Goal: Task Accomplishment & Management: Complete application form

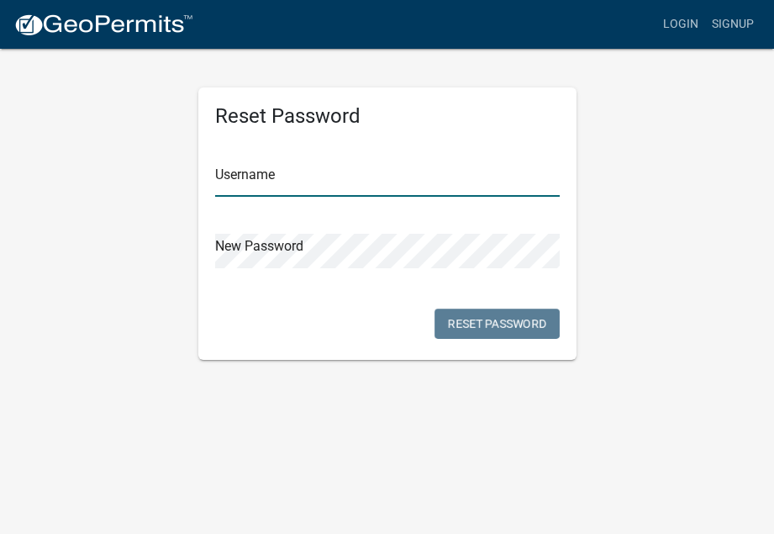
click at [298, 178] on input "text" at bounding box center [387, 179] width 344 height 34
type input "preetam@rajmanecpa.com"
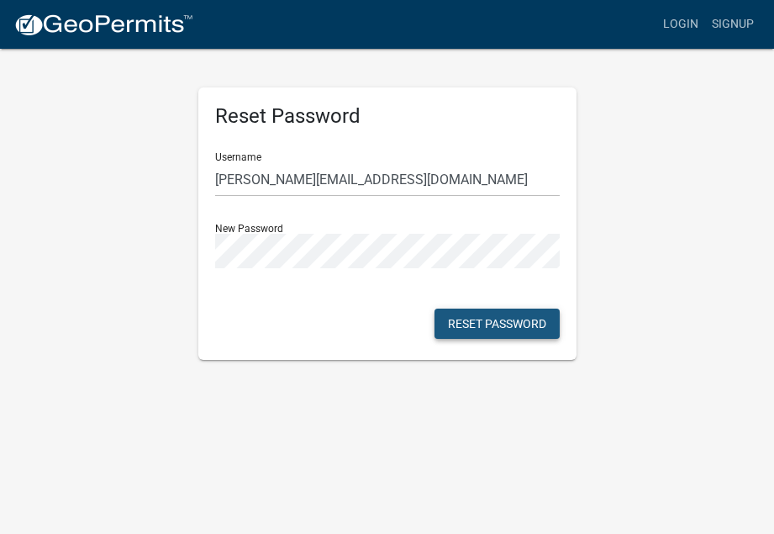
click at [488, 318] on button "Reset Password" at bounding box center [496, 323] width 125 height 30
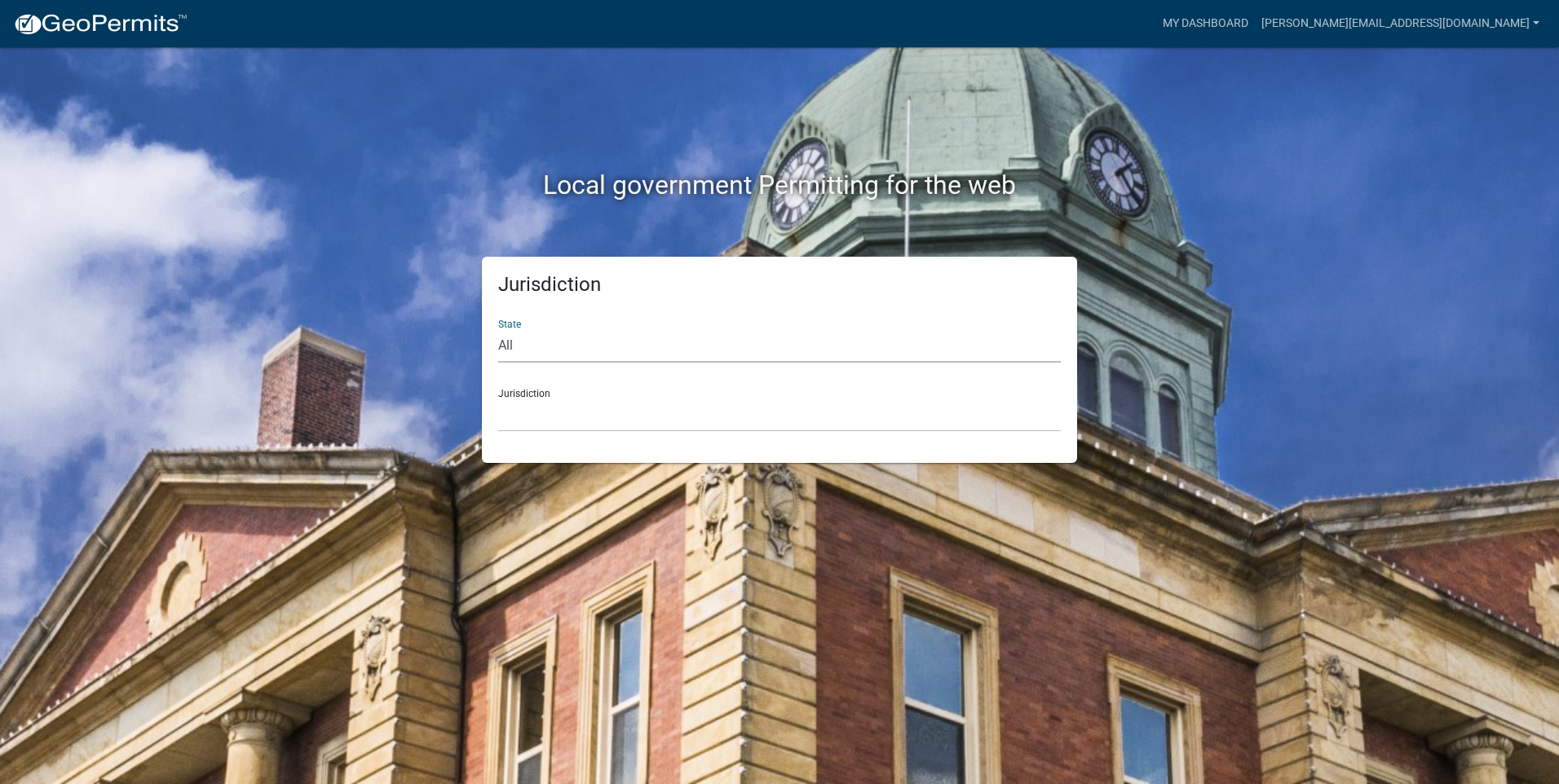
click at [596, 347] on select "All [US_STATE] [US_STATE] [US_STATE] [US_STATE] [US_STATE] [US_STATE] [US_STATE…" at bounding box center [780, 345] width 563 height 33
click at [323, 252] on div "Local government Permitting for the web" at bounding box center [780, 151] width 930 height 209
click at [528, 337] on select "All [US_STATE] [US_STATE] [US_STATE] [US_STATE] [US_STATE] [US_STATE] [US_STATE…" at bounding box center [780, 345] width 563 height 33
click at [437, 341] on div "Jurisdiction State All Colorado Georgia Indiana Iowa Kansas Minnesota Ohio Sout…" at bounding box center [780, 360] width 930 height 207
click at [533, 351] on select "All [US_STATE] [US_STATE] [US_STATE] [US_STATE] [US_STATE] [US_STATE] [US_STATE…" at bounding box center [780, 345] width 563 height 33
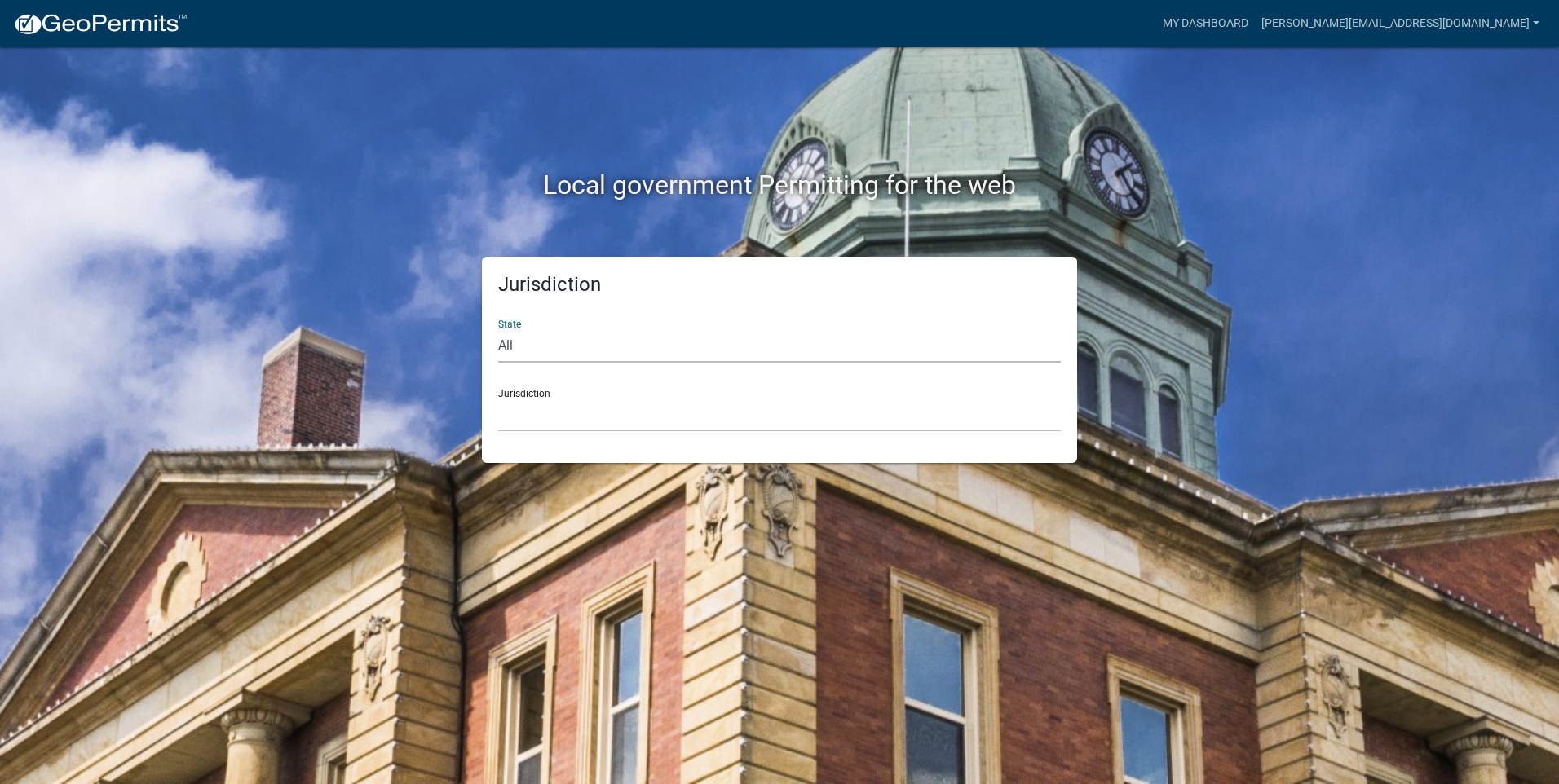
select select "[US_STATE]"
click at [498, 329] on select "All [US_STATE] [US_STATE] [US_STATE] [US_STATE] [US_STATE] [US_STATE] [US_STATE…" at bounding box center [780, 345] width 563 height 33
click at [517, 408] on select "City of [GEOGRAPHIC_DATA], [US_STATE] City of [GEOGRAPHIC_DATA], [US_STATE] Cit…" at bounding box center [780, 415] width 563 height 33
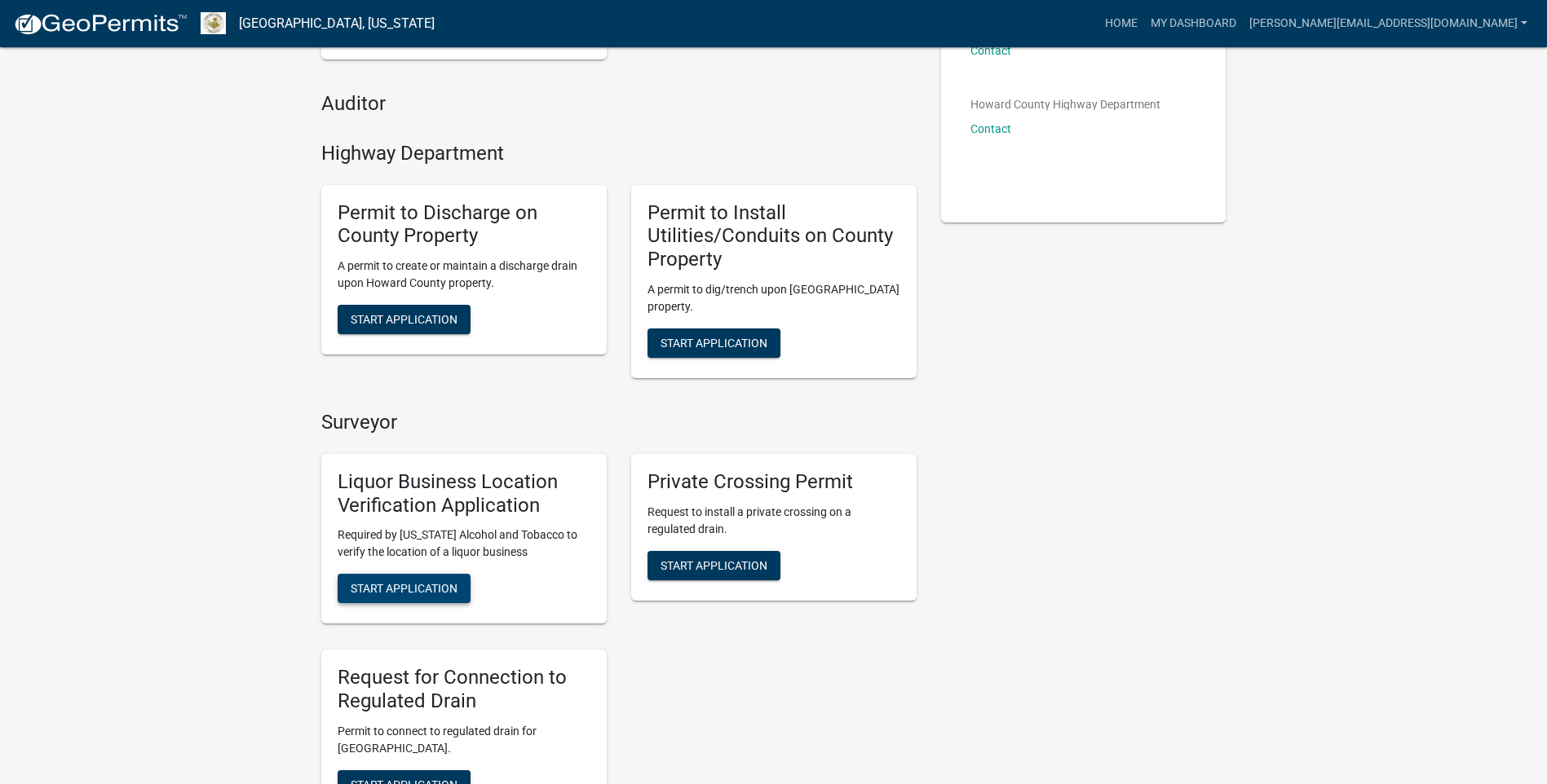
scroll to position [408, 0]
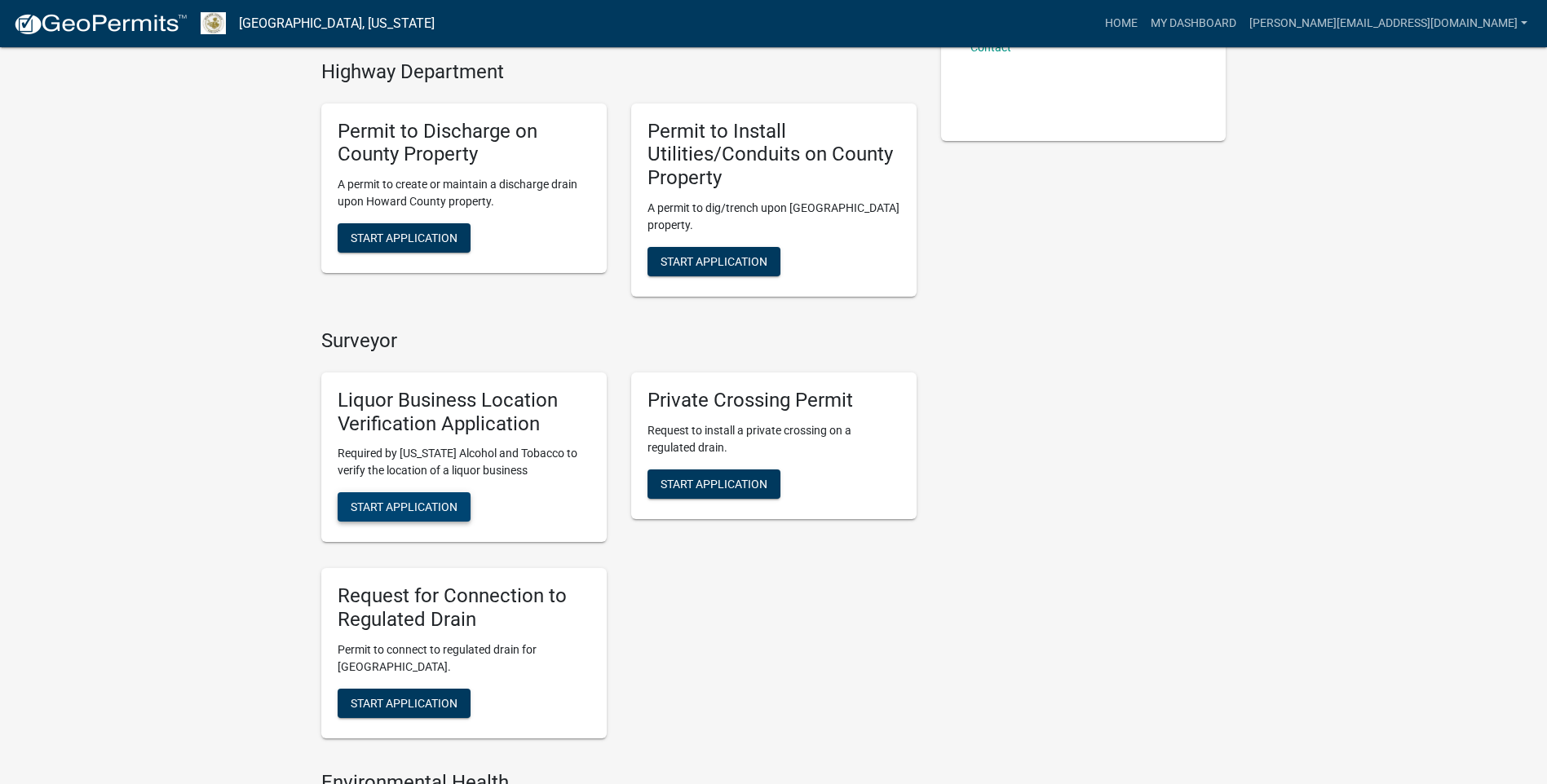
click at [435, 509] on span "Start Application" at bounding box center [404, 506] width 107 height 13
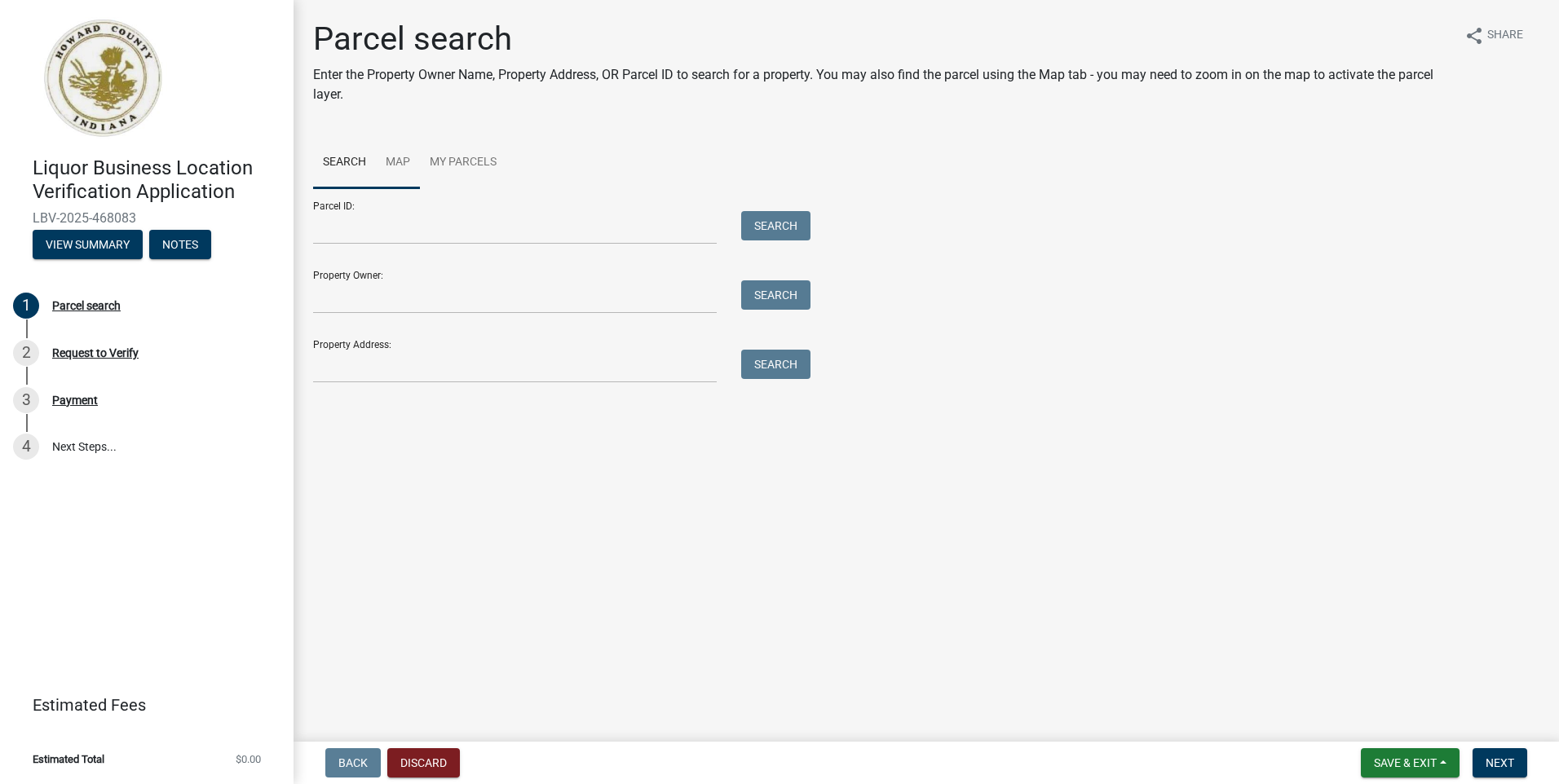
click at [396, 166] on link "Map" at bounding box center [397, 163] width 44 height 52
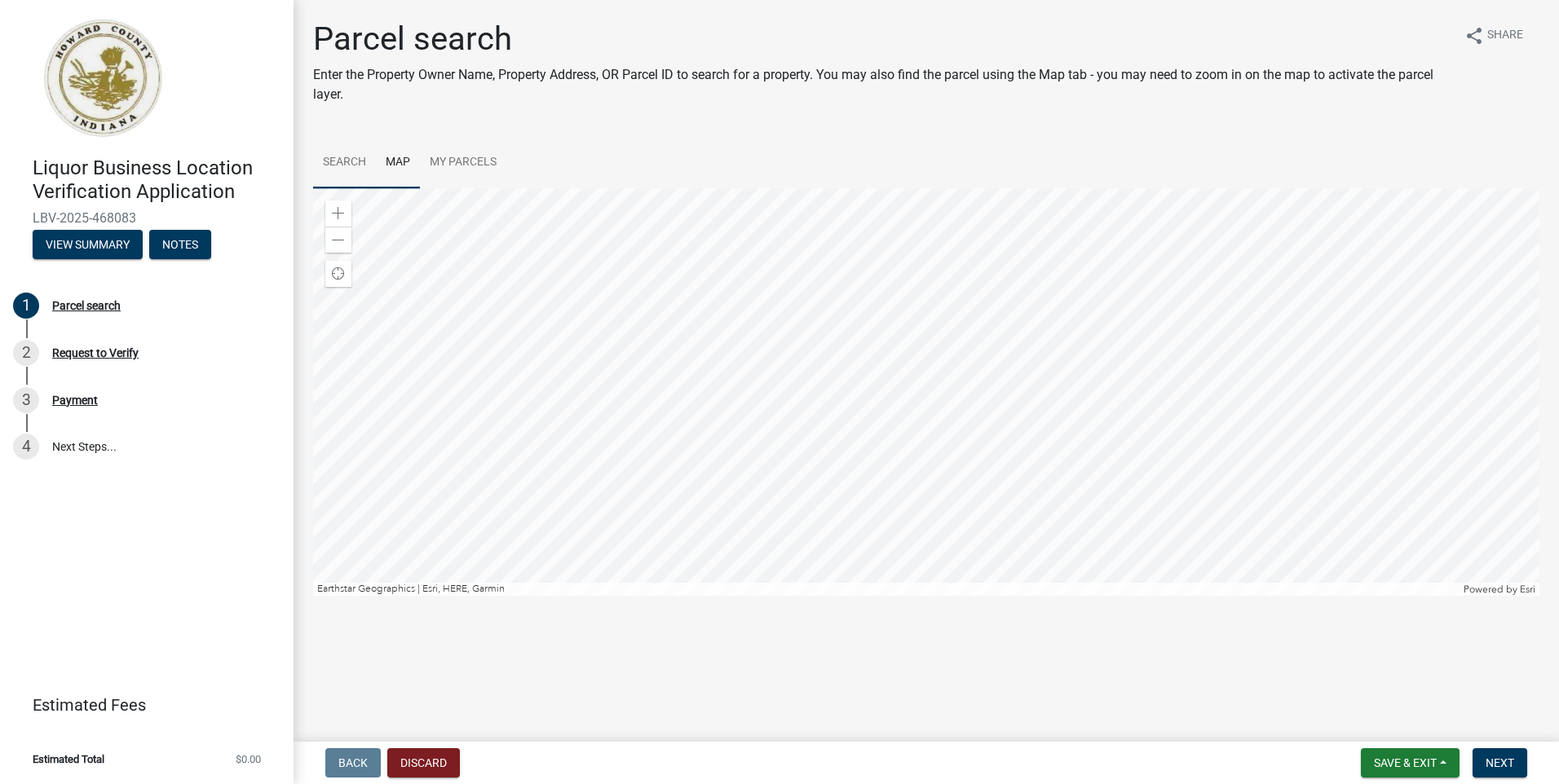
click at [354, 163] on link "Search" at bounding box center [345, 163] width 63 height 52
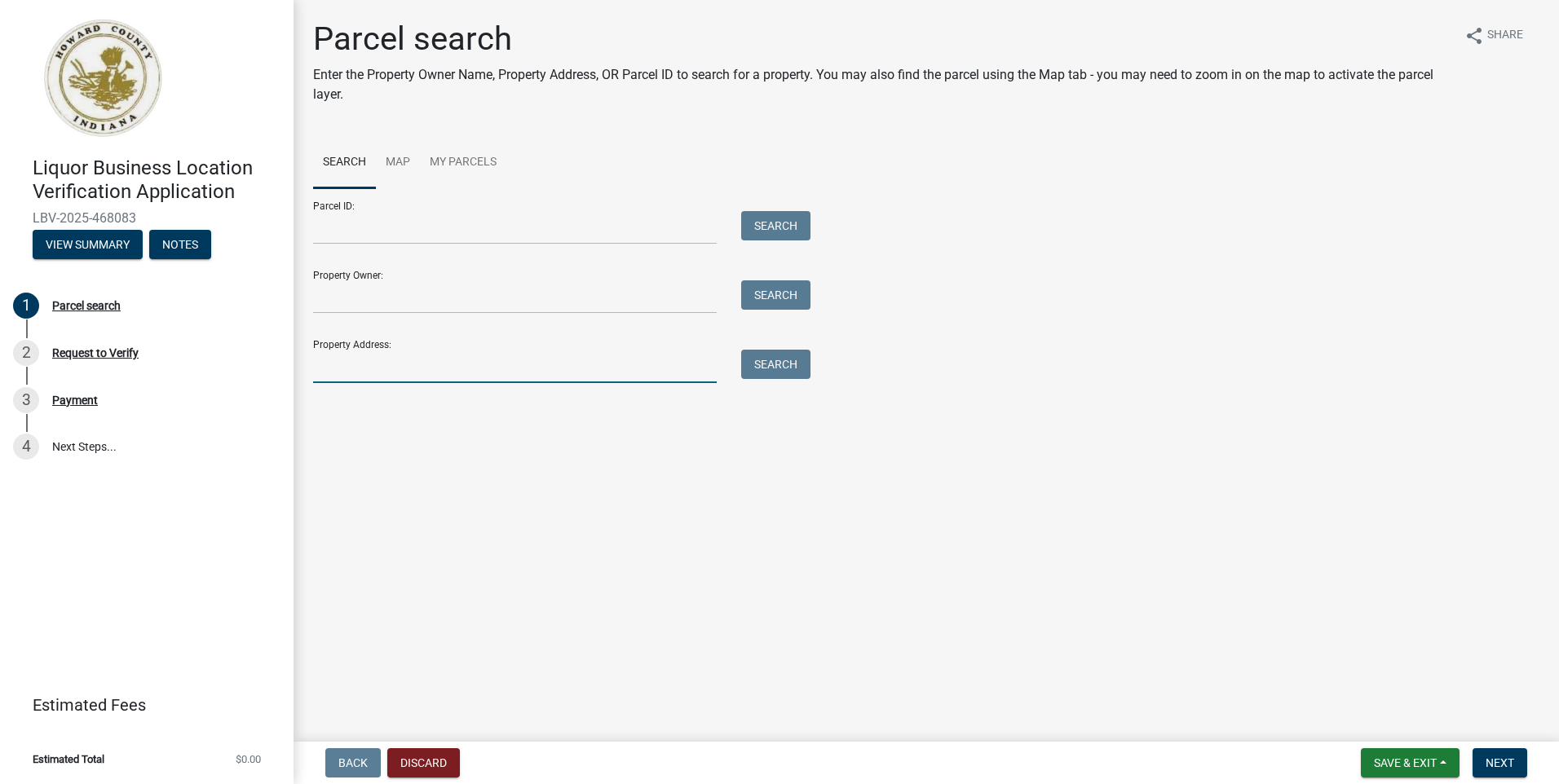
click at [357, 367] on input "Property Address:" at bounding box center [515, 366] width 404 height 33
click at [383, 359] on input "Property Address:" at bounding box center [515, 366] width 404 height 33
type input "3605 S LAFOUNTIAN ST"
click at [742, 349] on button "Search" at bounding box center [776, 364] width 69 height 29
click at [477, 357] on input "3605 S LAFOUNTIAN ST" at bounding box center [515, 366] width 404 height 33
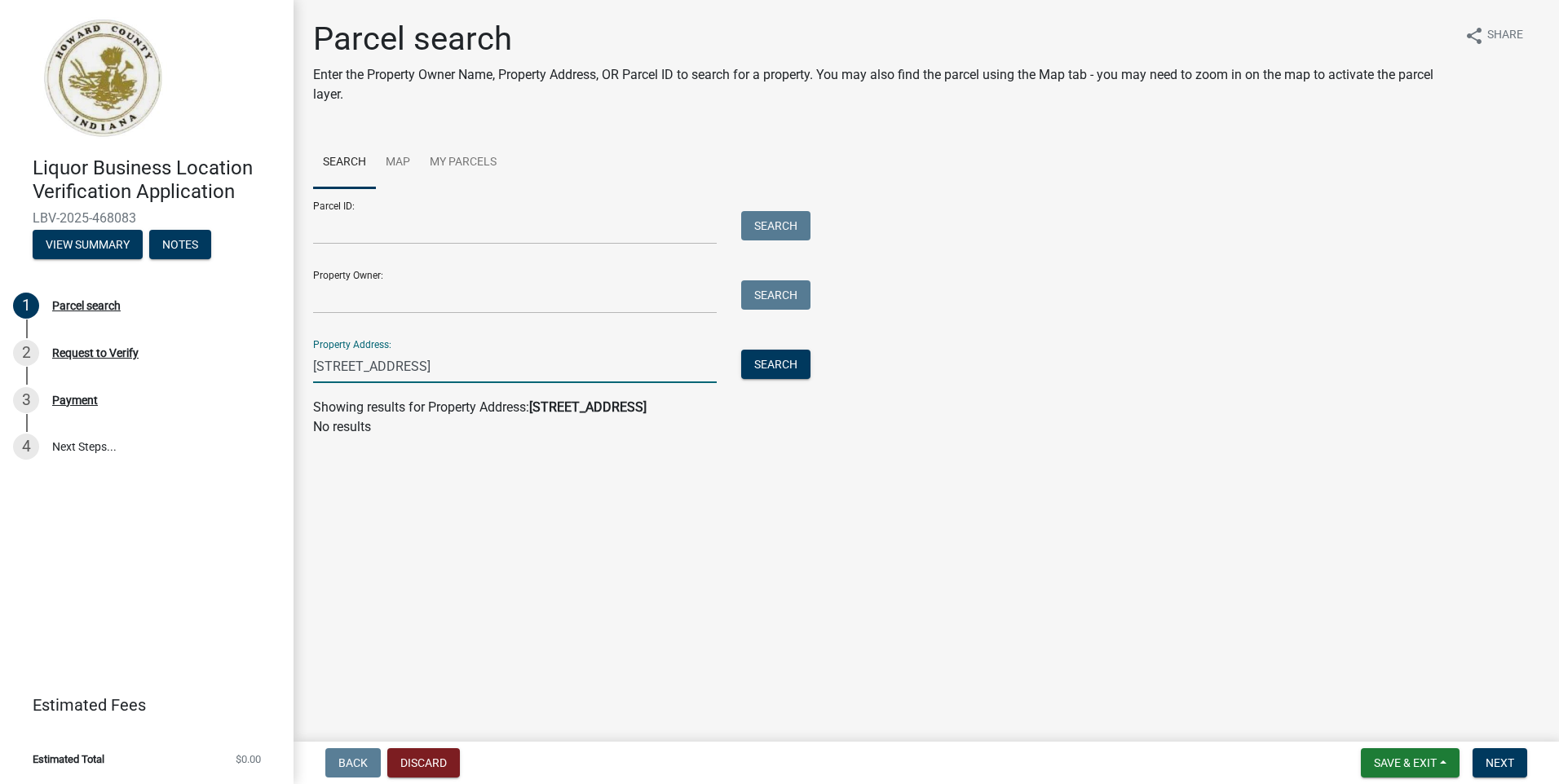
type input "3605 S LAFOUNTIAN ST KOKOMO IN 46902"
click at [742, 349] on button "Search" at bounding box center [776, 364] width 69 height 29
click at [750, 372] on button "Search" at bounding box center [776, 364] width 69 height 29
click at [530, 478] on main "Parcel search Enter the Property Owner Name, Property Address, OR Parcel ID to …" at bounding box center [926, 368] width 1266 height 735
drag, startPoint x: 1131, startPoint y: 437, endPoint x: 336, endPoint y: 392, distance: 796.3
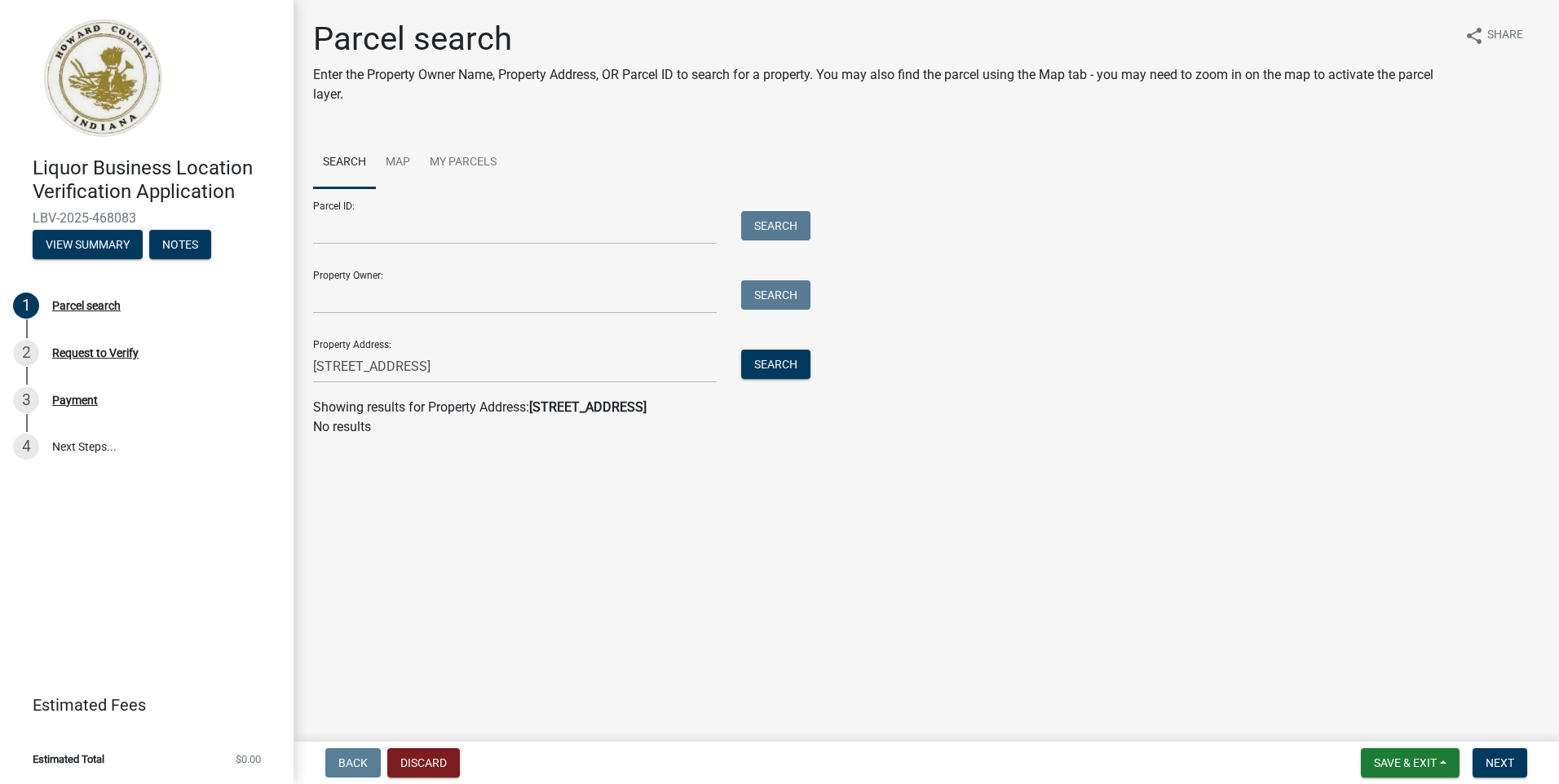
click at [750, 437] on div "Parcel search Enter the Property Owner Name, Property Address, OR Parcel ID to …" at bounding box center [926, 235] width 1251 height 432
click at [455, 517] on button "Discard" at bounding box center [423, 763] width 73 height 29
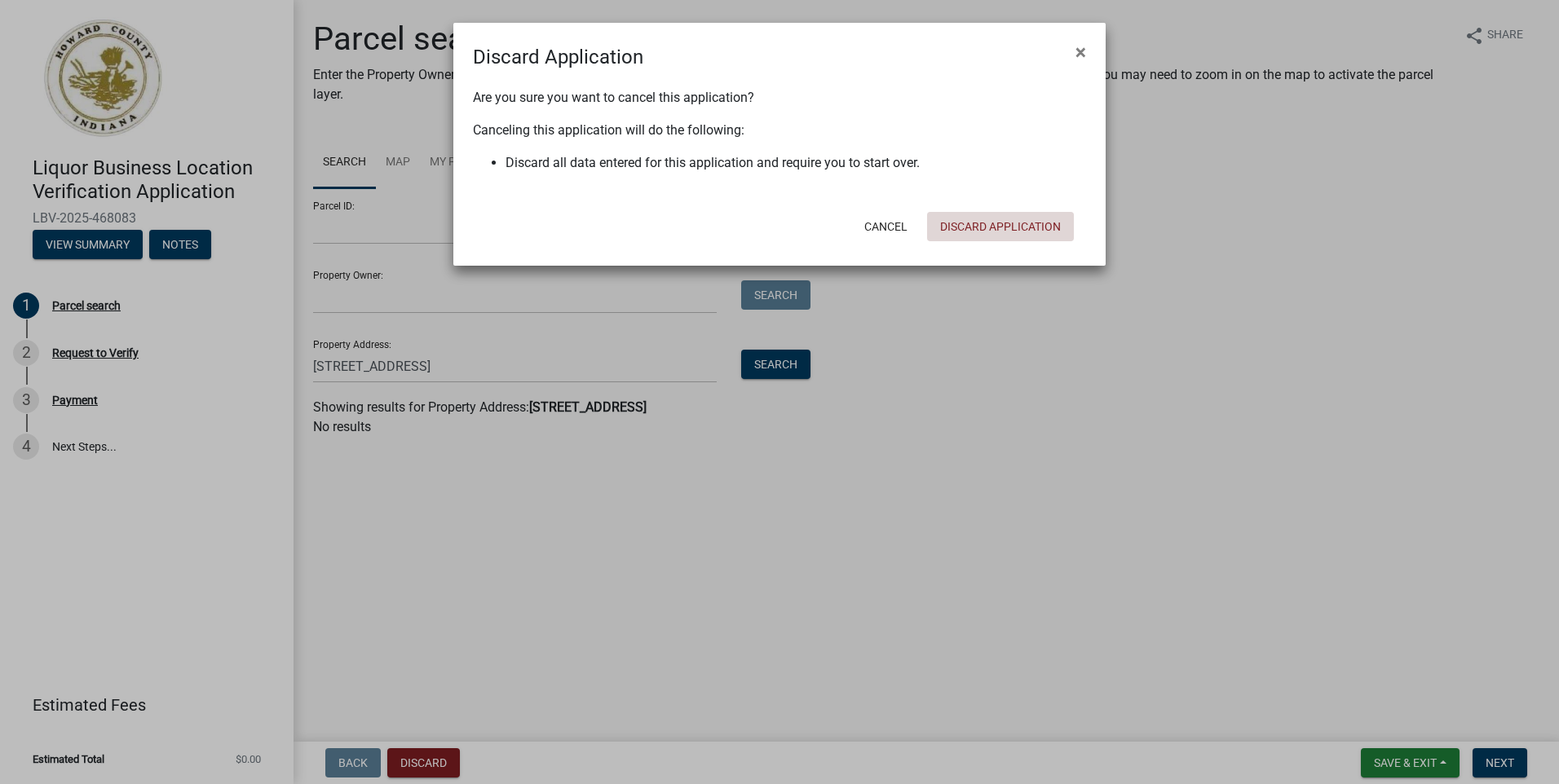
click at [750, 223] on button "Discard Application" at bounding box center [1000, 226] width 147 height 29
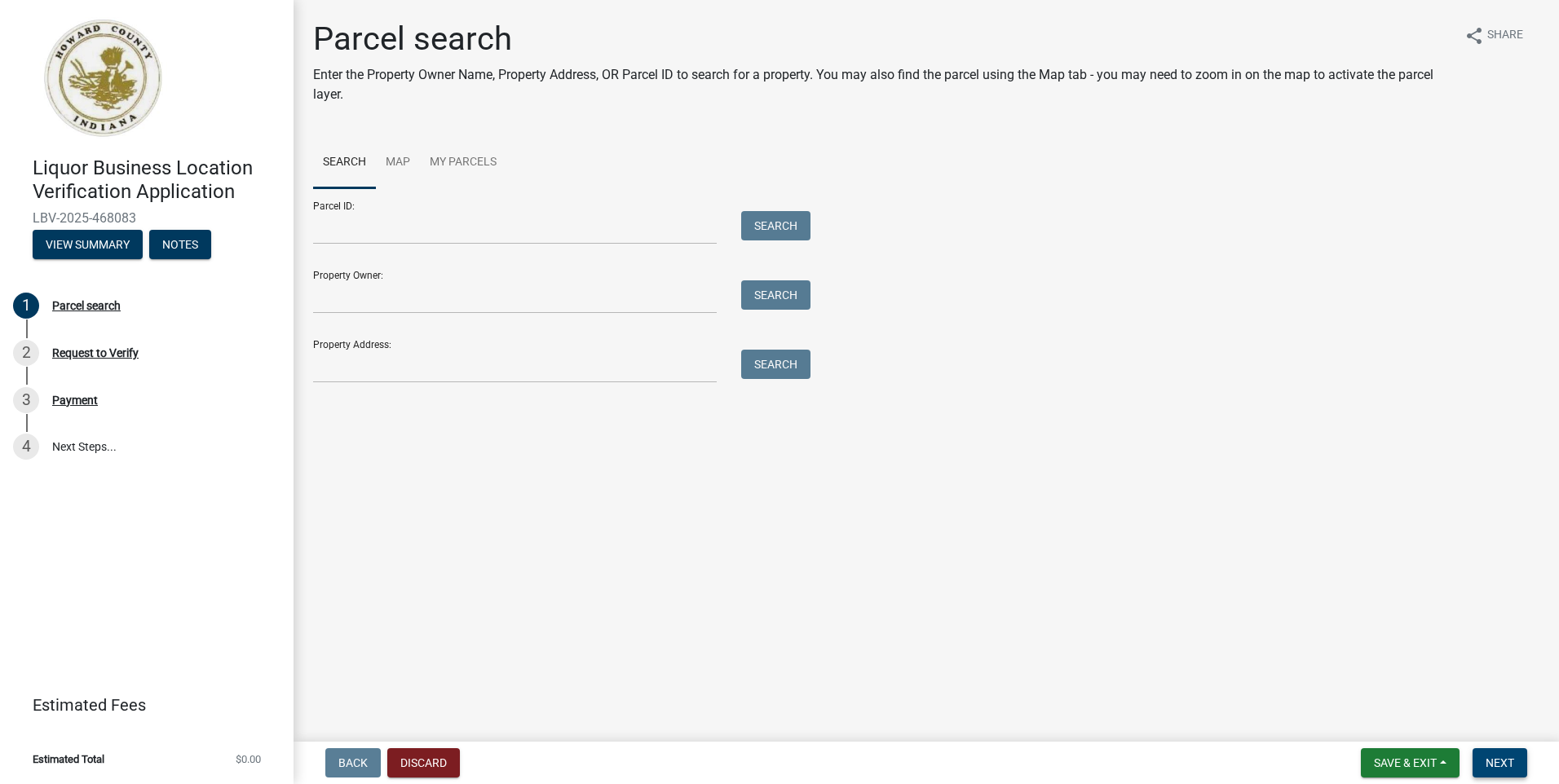
click at [1503, 758] on span "Next" at bounding box center [1500, 763] width 28 height 13
click at [1401, 761] on span "Save & Exit" at bounding box center [1406, 763] width 63 height 13
click at [1377, 722] on button "Save & Exit" at bounding box center [1395, 721] width 130 height 39
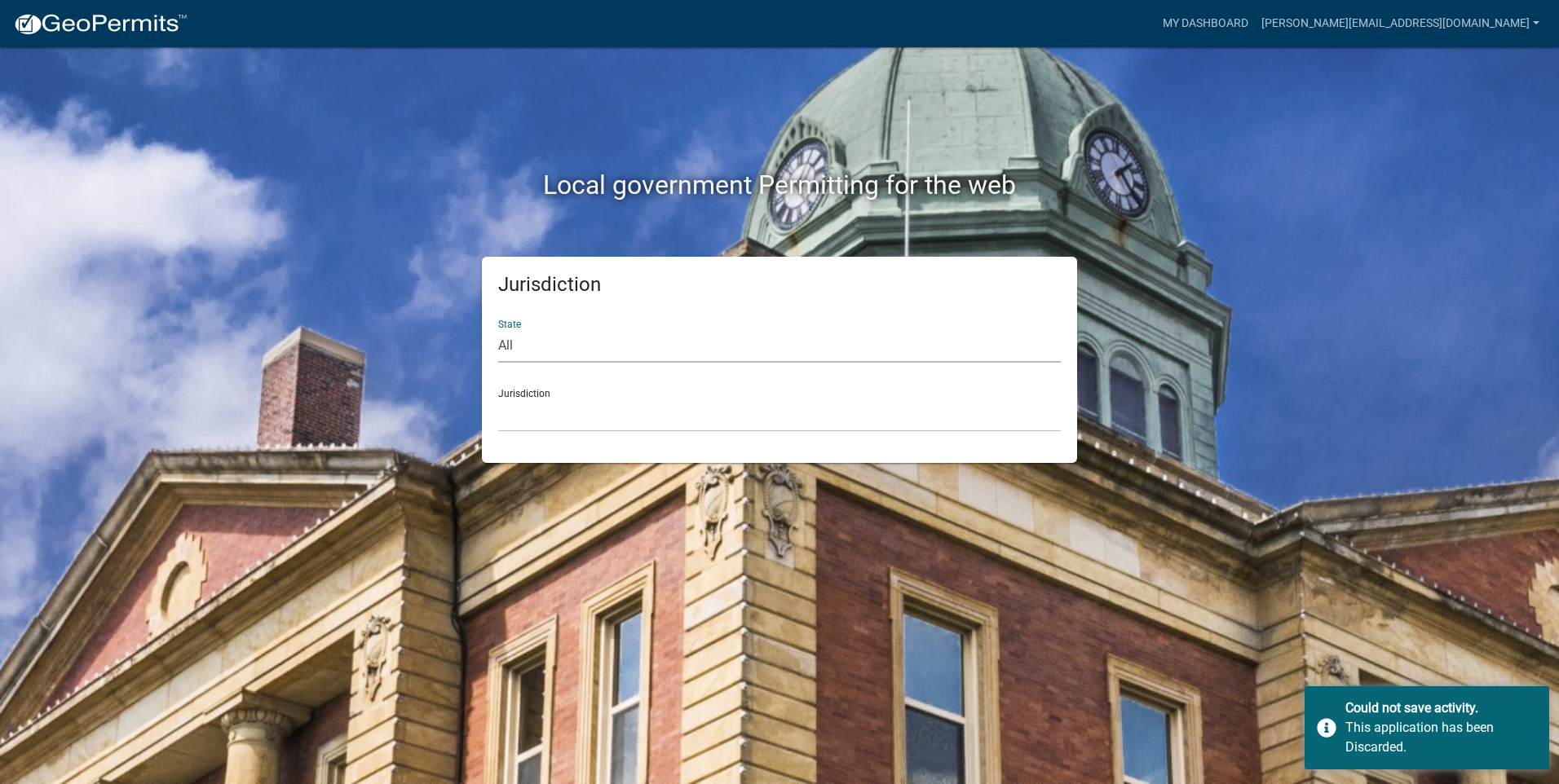
click at [549, 351] on select "All [US_STATE] [US_STATE] [US_STATE] [US_STATE] [US_STATE] [US_STATE] [US_STATE…" at bounding box center [780, 345] width 563 height 33
select select "[US_STATE]"
click at [498, 329] on select "All [US_STATE] [US_STATE] [US_STATE] [US_STATE] [US_STATE] [US_STATE] [US_STATE…" at bounding box center [780, 345] width 563 height 33
click at [542, 421] on select "City of [GEOGRAPHIC_DATA], [US_STATE] City of [GEOGRAPHIC_DATA], [US_STATE] Cit…" at bounding box center [780, 415] width 563 height 33
